Goal: Task Accomplishment & Management: Manage account settings

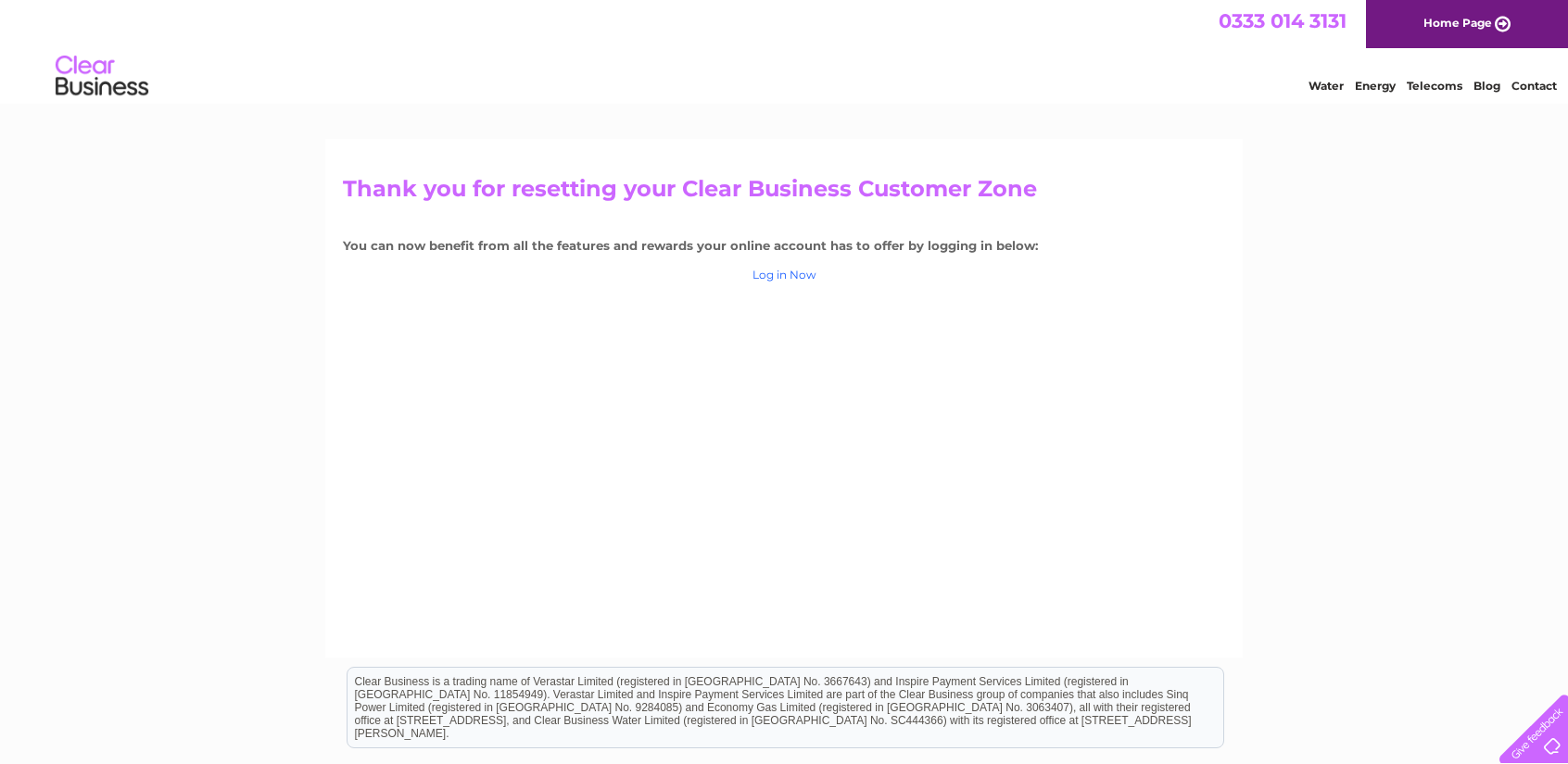
click at [786, 277] on link "Log in Now" at bounding box center [785, 275] width 64 height 14
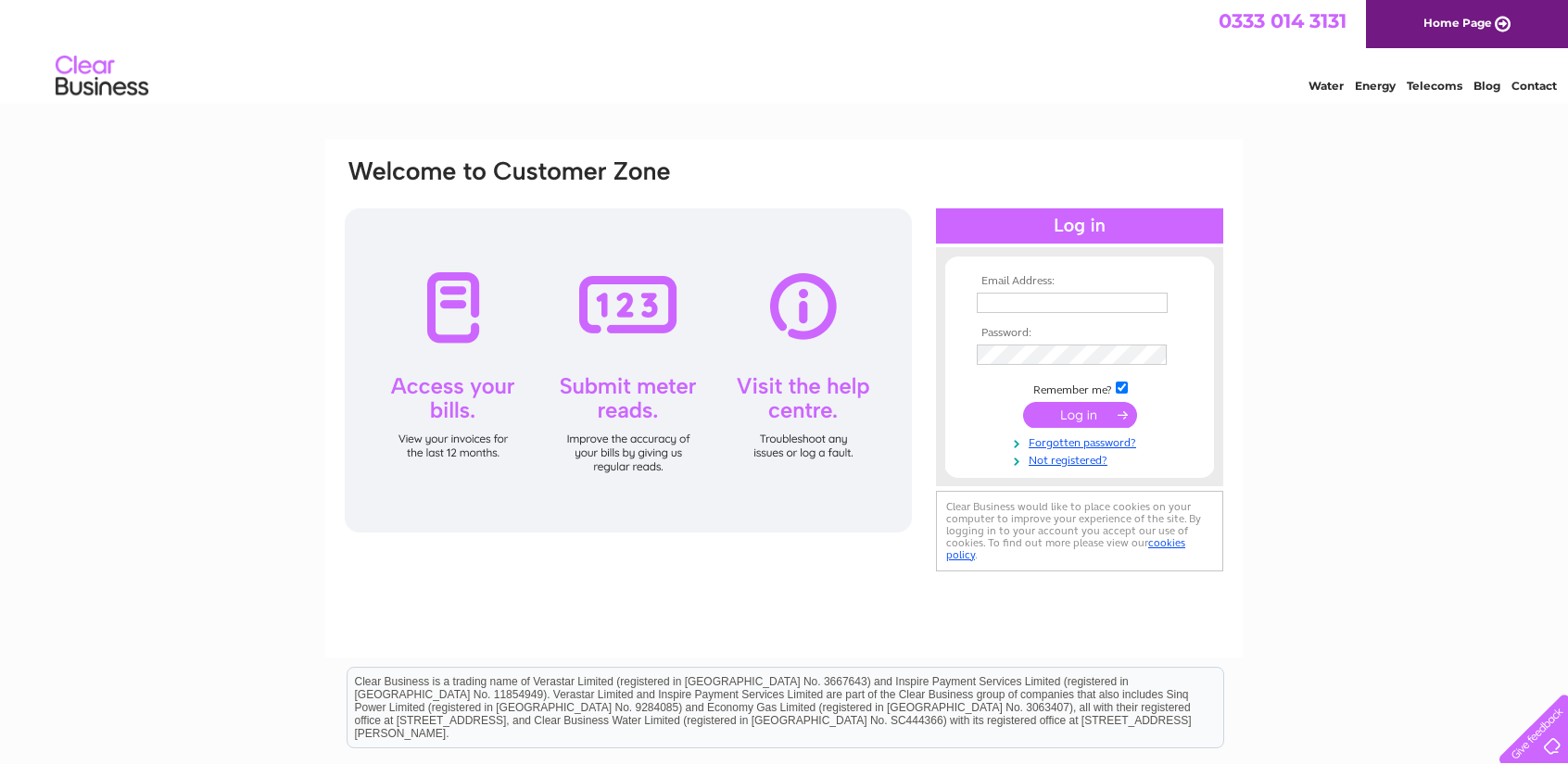
type input "lynne@waltergerrard.co.uk"
click at [1081, 411] on input "submit" at bounding box center [1080, 415] width 114 height 25
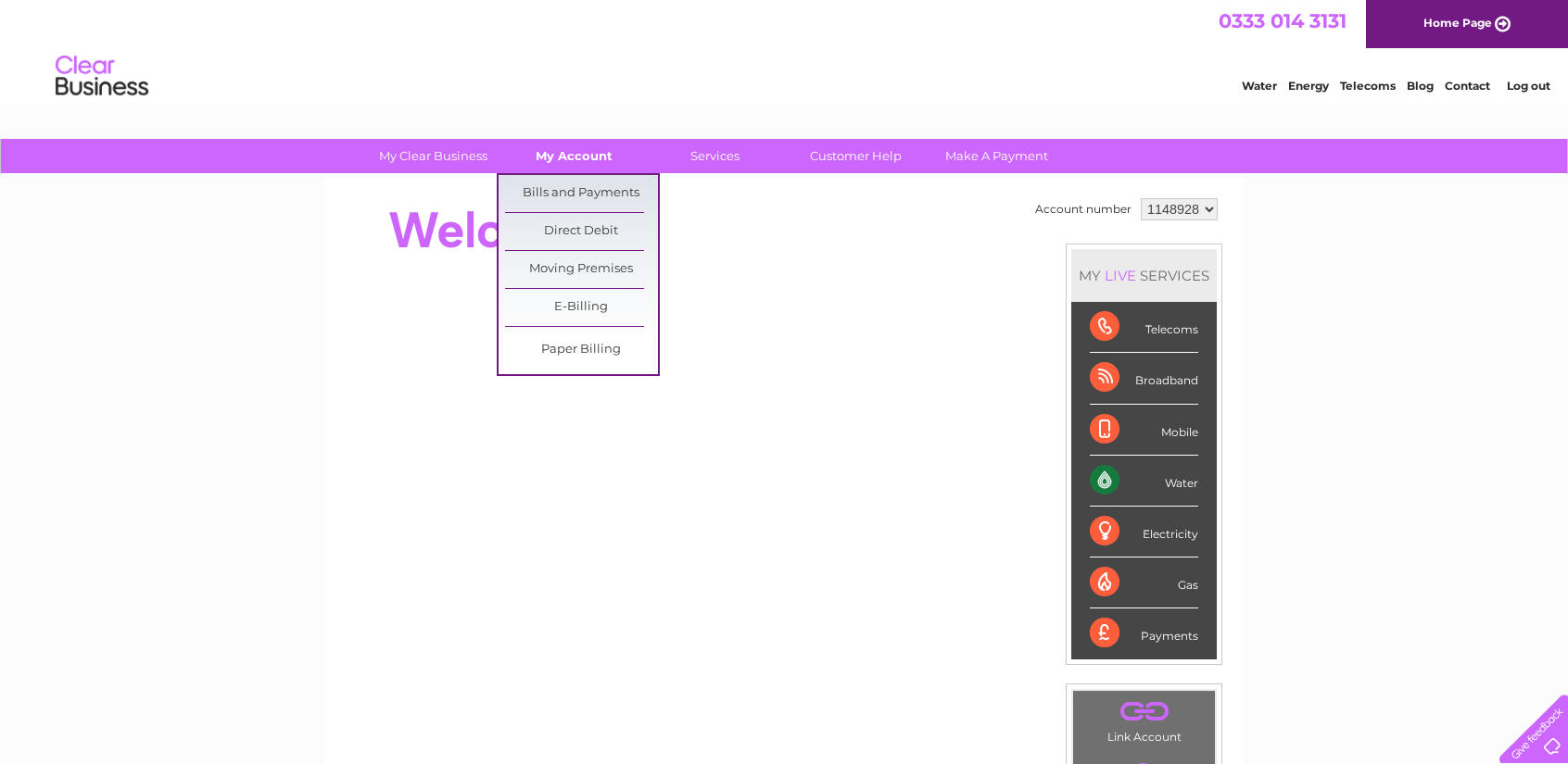
click at [590, 155] on link "My Account" at bounding box center [574, 156] width 153 height 34
click at [582, 189] on link "Bills and Payments" at bounding box center [582, 193] width 153 height 37
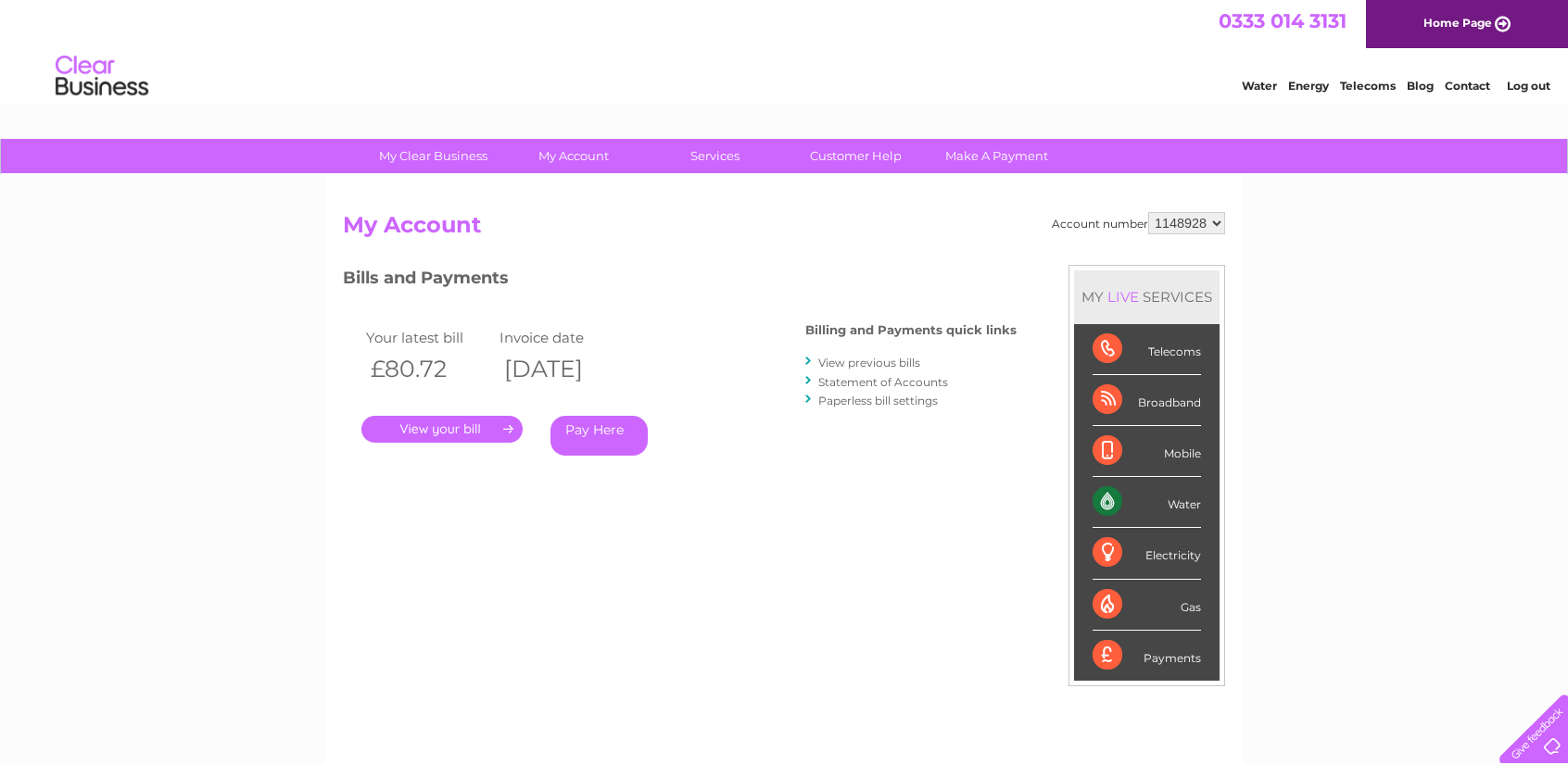
click at [484, 425] on link "." at bounding box center [442, 430] width 162 height 26
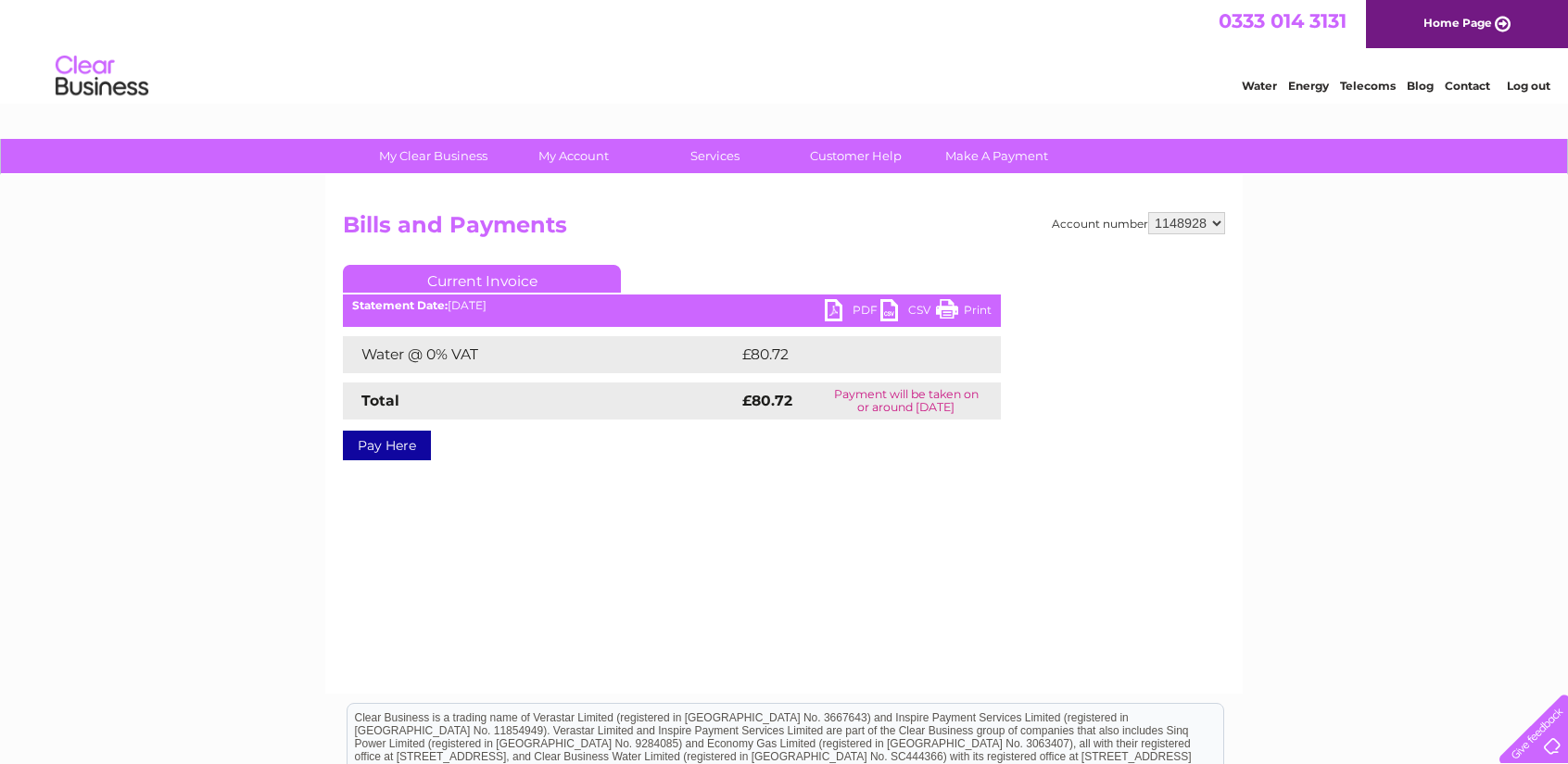
click at [836, 309] on link "PDF" at bounding box center [852, 313] width 56 height 26
